Goal: Find specific page/section: Find specific page/section

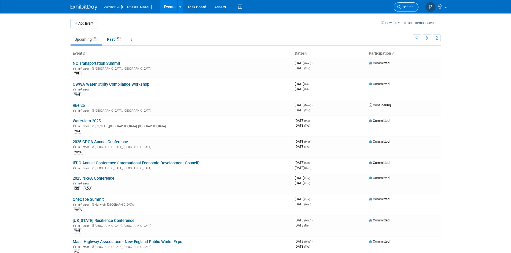
click at [411, 9] on span "Search" at bounding box center [407, 7] width 12 height 4
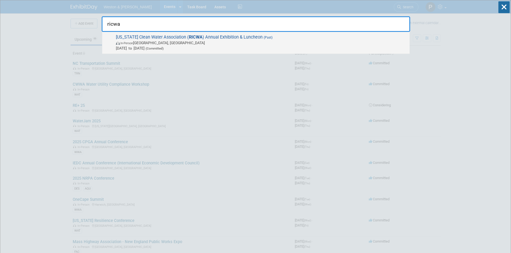
type input "ricwa"
click at [204, 44] on span "In-Person [GEOGRAPHIC_DATA], [GEOGRAPHIC_DATA]" at bounding box center [261, 42] width 291 height 5
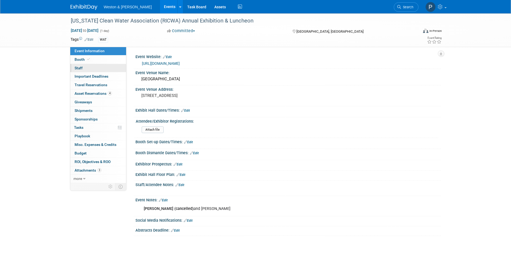
click at [90, 65] on link "0 Staff 0" at bounding box center [98, 68] width 56 height 8
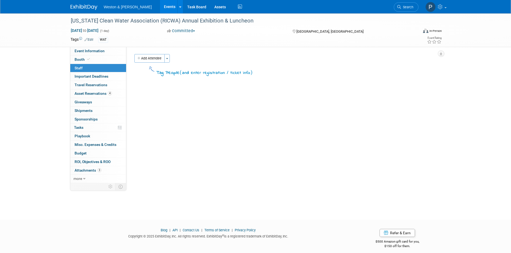
click at [82, 67] on span "Staff 0" at bounding box center [79, 68] width 8 height 4
click at [79, 58] on span "Booth" at bounding box center [83, 59] width 16 height 4
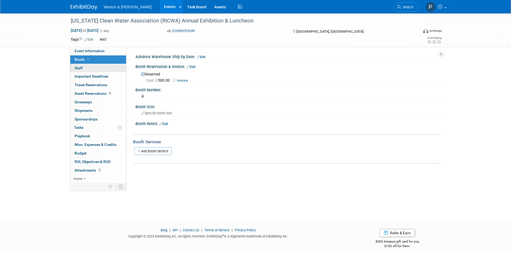
click at [81, 66] on span "Staff 0" at bounding box center [79, 68] width 8 height 4
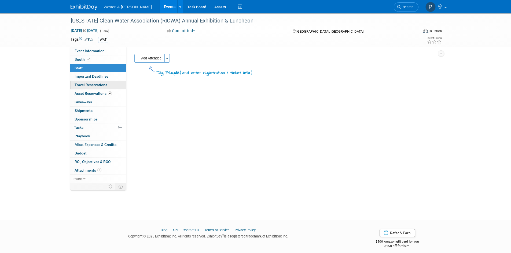
click at [83, 86] on span "Travel Reservations 0" at bounding box center [91, 85] width 33 height 4
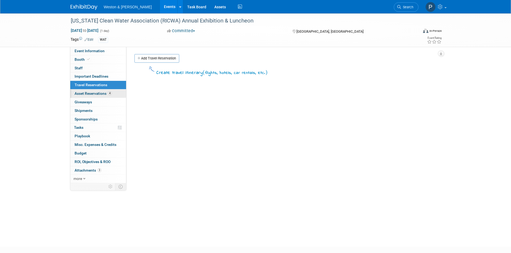
click at [86, 92] on span "Asset Reservations 4" at bounding box center [93, 93] width 37 height 4
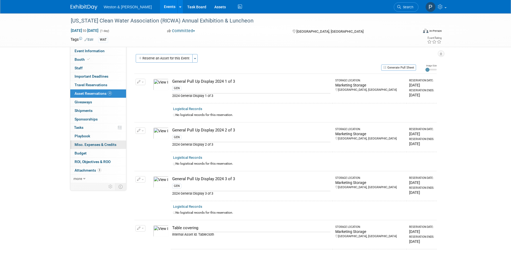
click at [83, 144] on span "Misc. Expenses & Credits 0" at bounding box center [96, 145] width 42 height 4
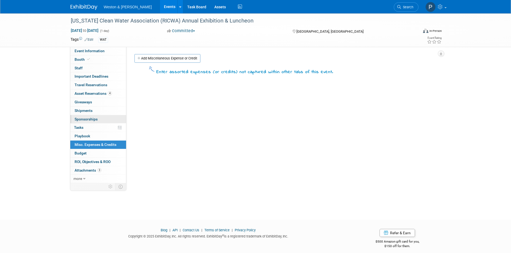
click at [86, 116] on link "0 Sponsorships 0" at bounding box center [98, 119] width 56 height 8
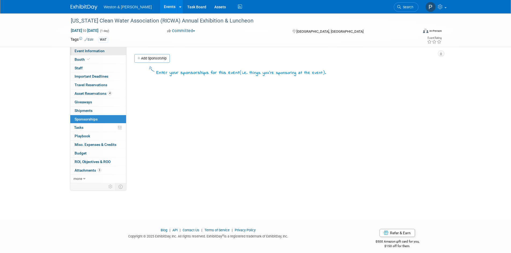
click at [84, 53] on span "Event Information" at bounding box center [90, 51] width 30 height 4
